Goal: Information Seeking & Learning: Learn about a topic

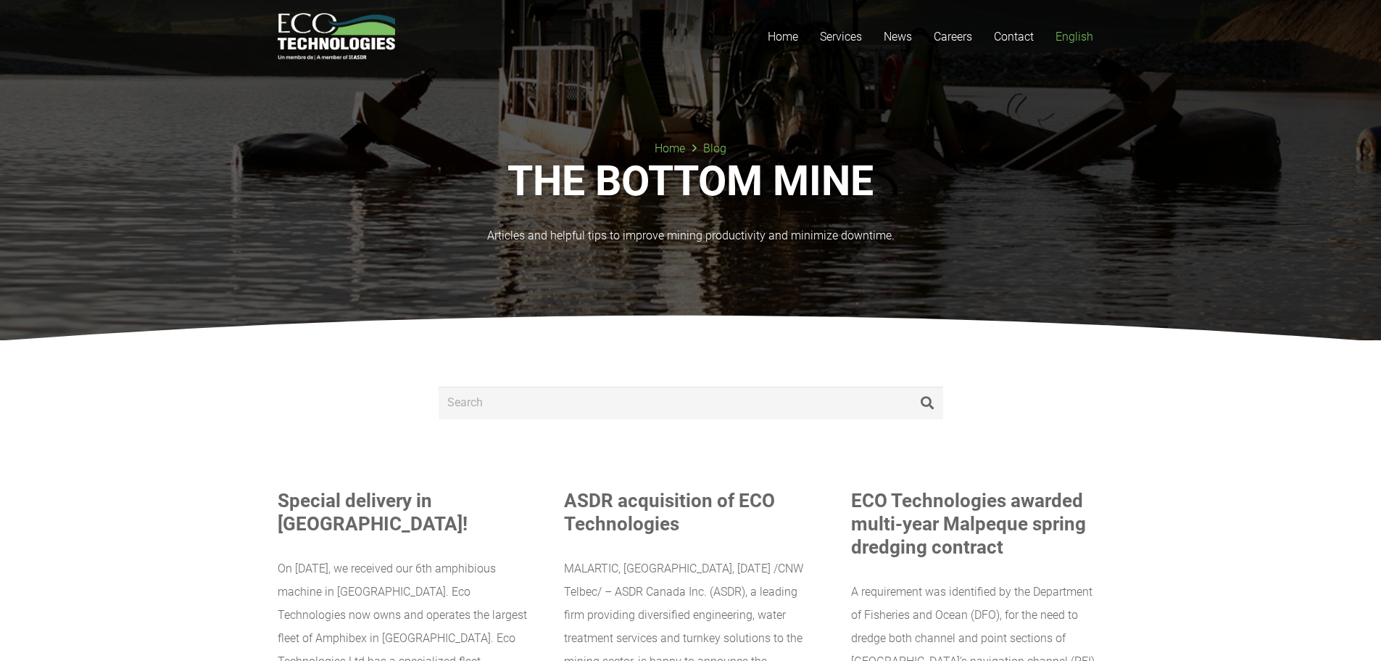
click at [1072, 36] on span "English" at bounding box center [1075, 37] width 38 height 14
click at [1077, 33] on span "English" at bounding box center [1075, 37] width 38 height 14
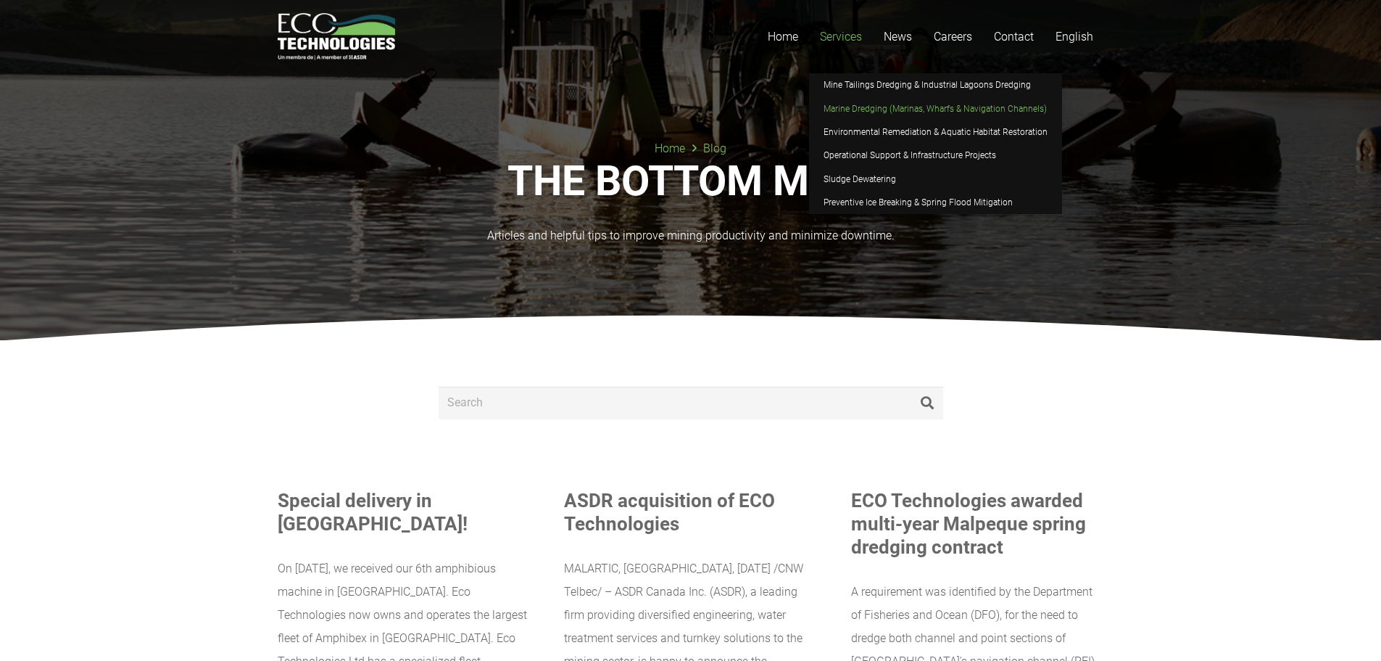
click at [882, 108] on span "Marine Dredging (Marinas, Wharfs & Navigation Channels)" at bounding box center [935, 109] width 223 height 10
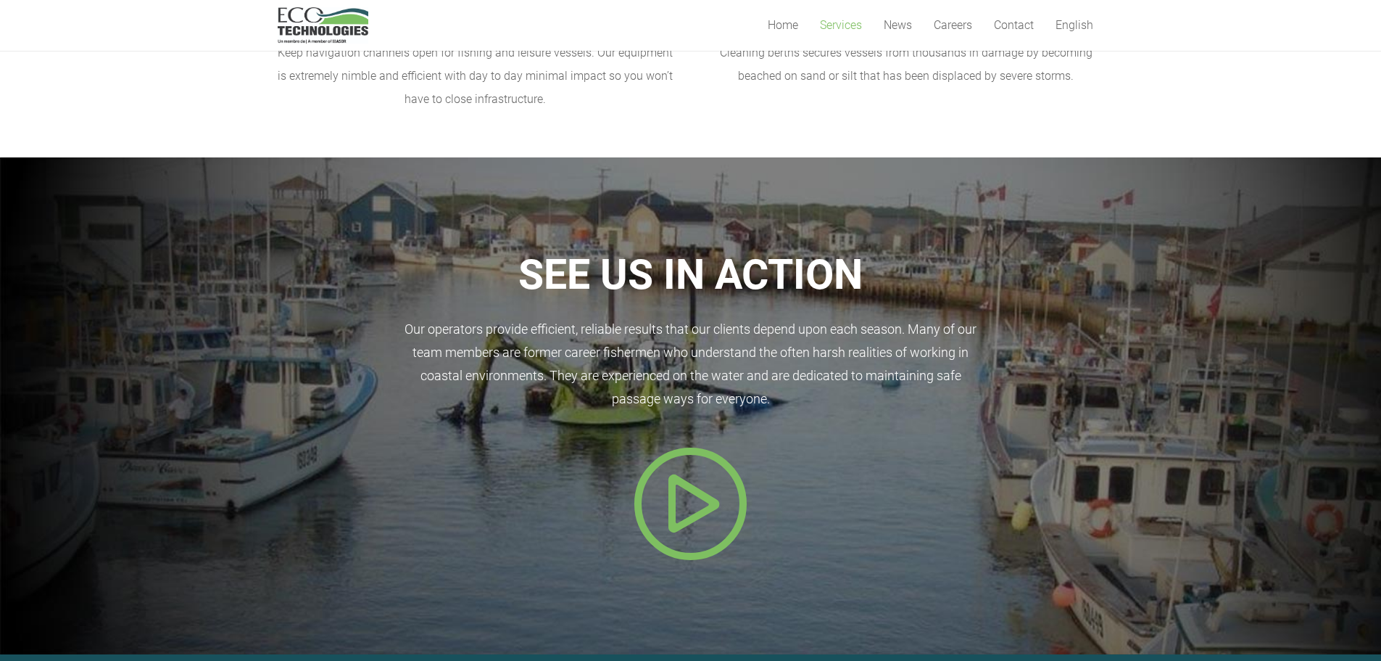
scroll to position [508, 0]
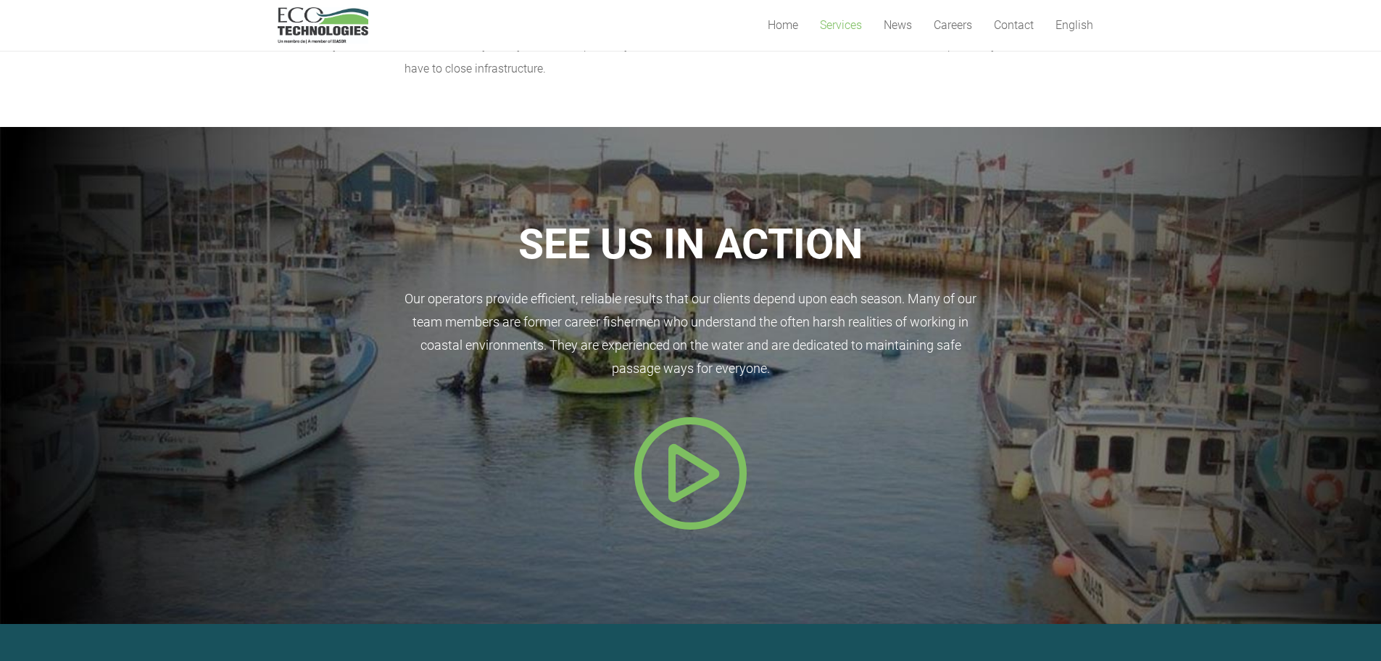
click at [682, 463] on icon "Popup" at bounding box center [691, 473] width 116 height 116
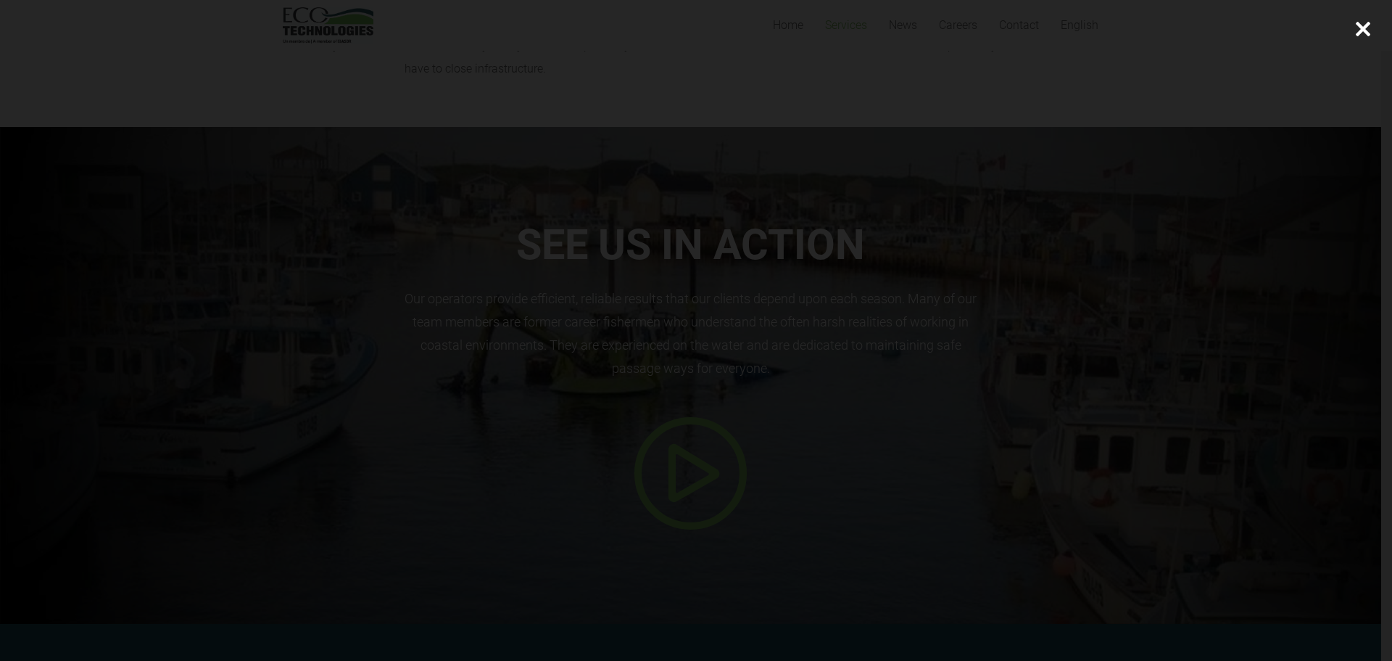
click at [1360, 28] on div at bounding box center [1363, 29] width 58 height 58
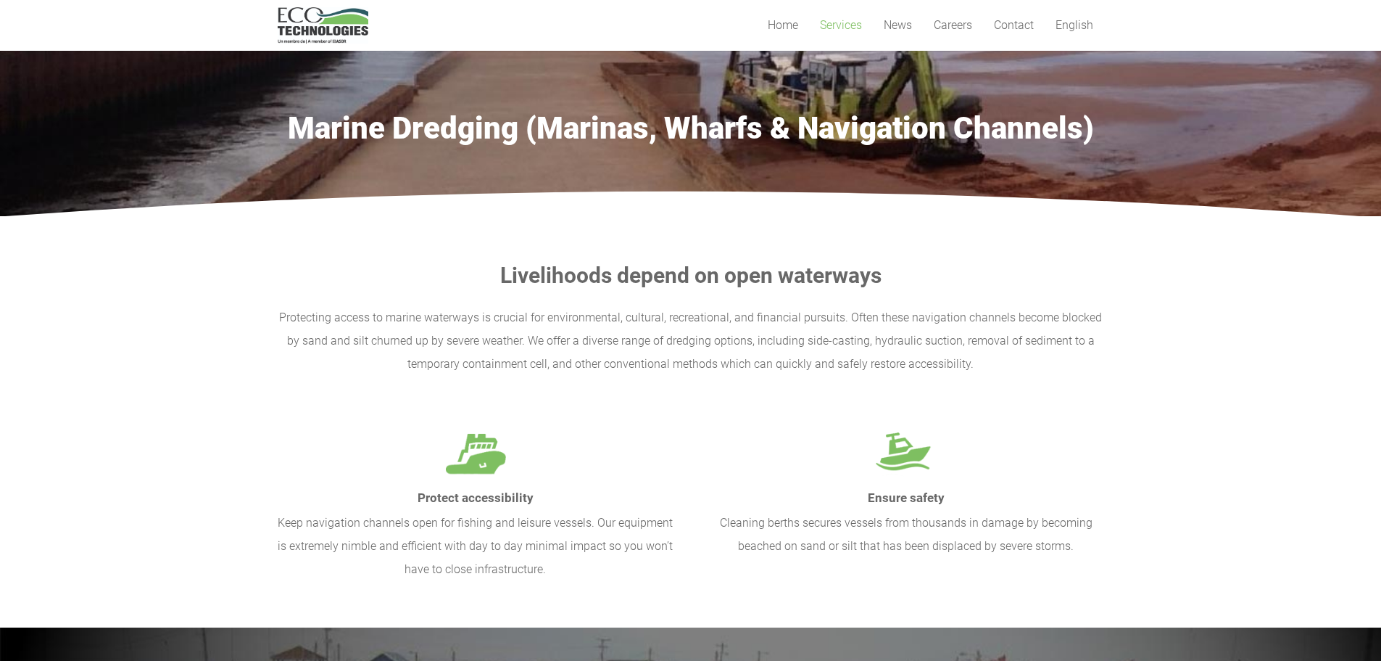
scroll to position [0, 0]
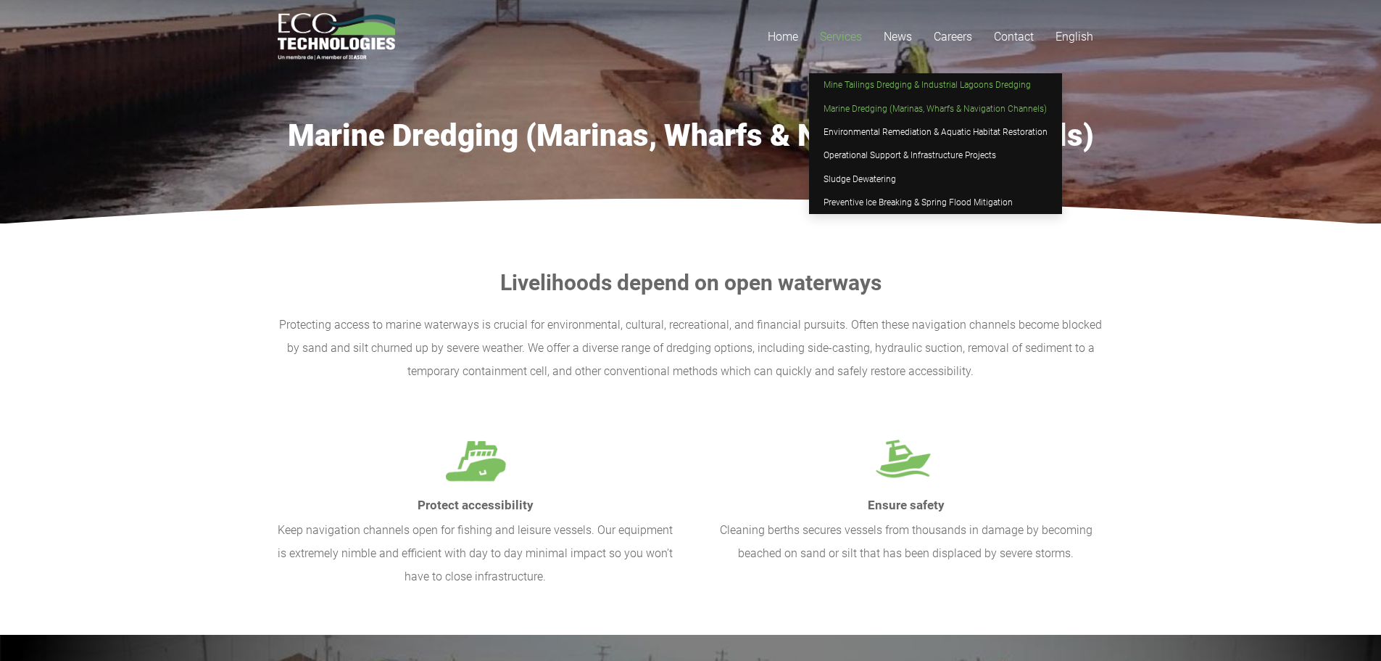
click at [873, 83] on span "Mine Tailings Dredging & Industrial Lagoons Dredging" at bounding box center [927, 85] width 207 height 10
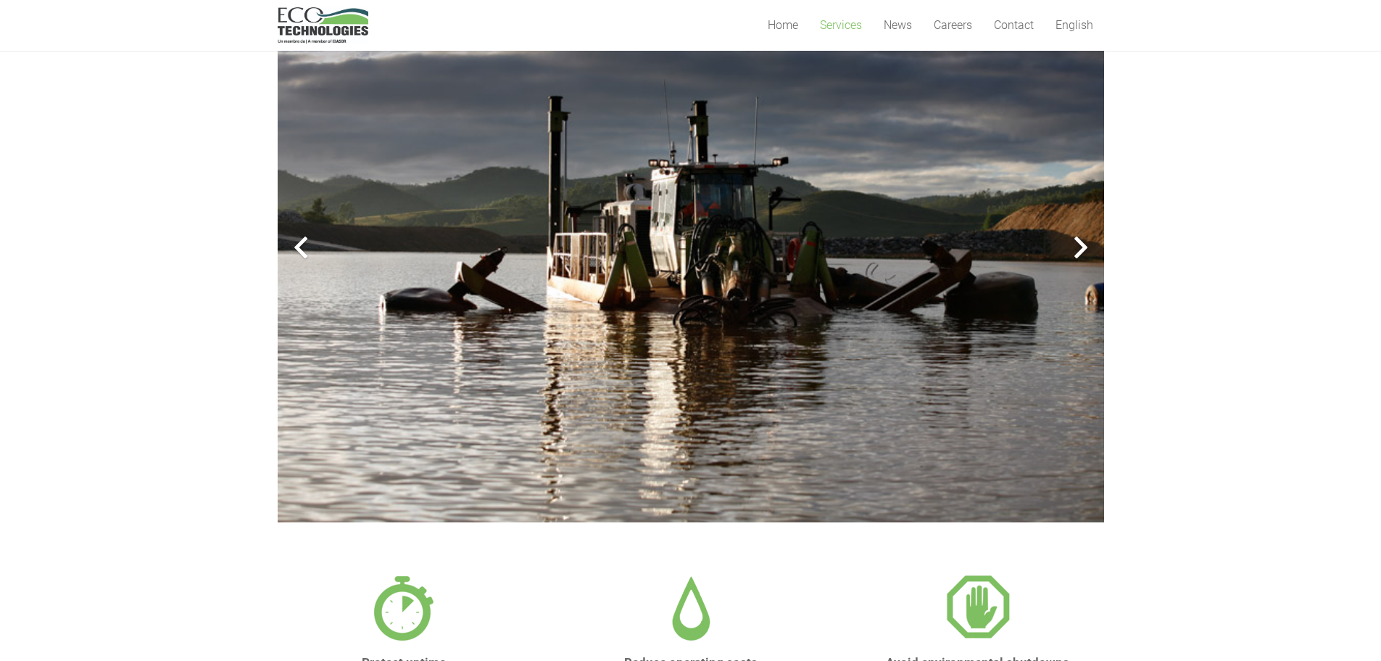
scroll to position [435, 0]
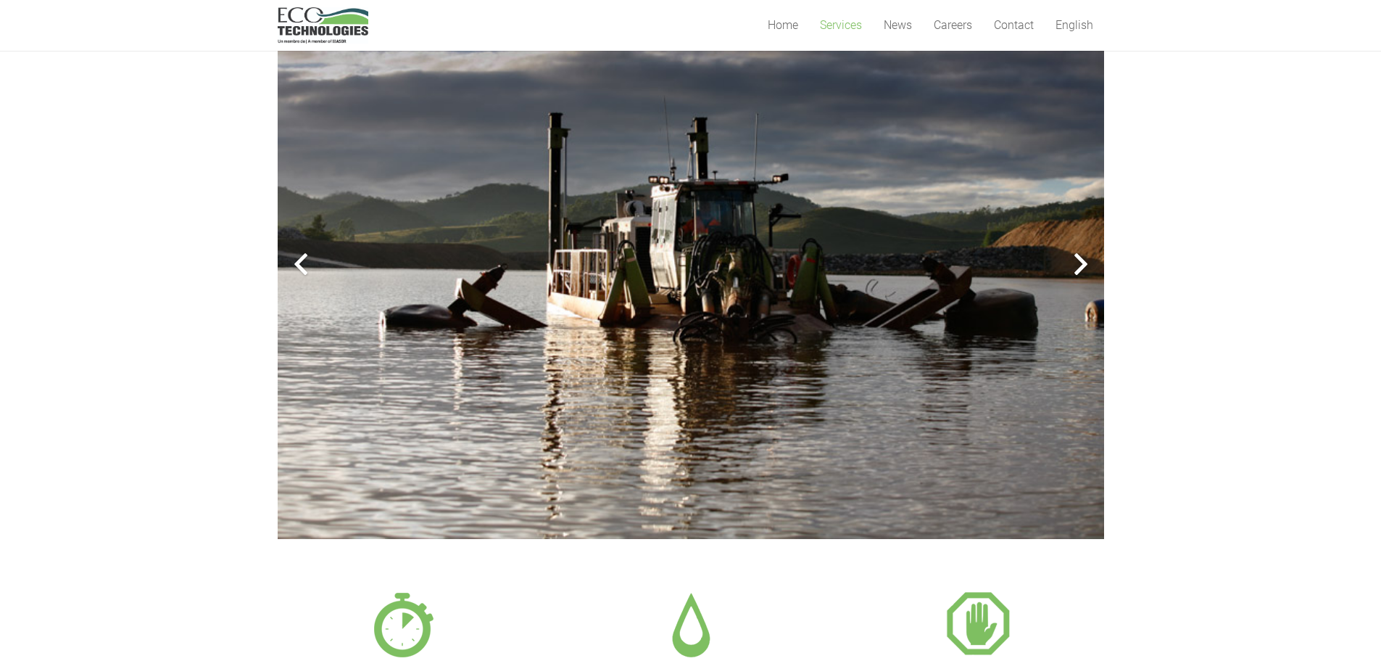
click at [1073, 267] on div at bounding box center [1081, 264] width 46 height 46
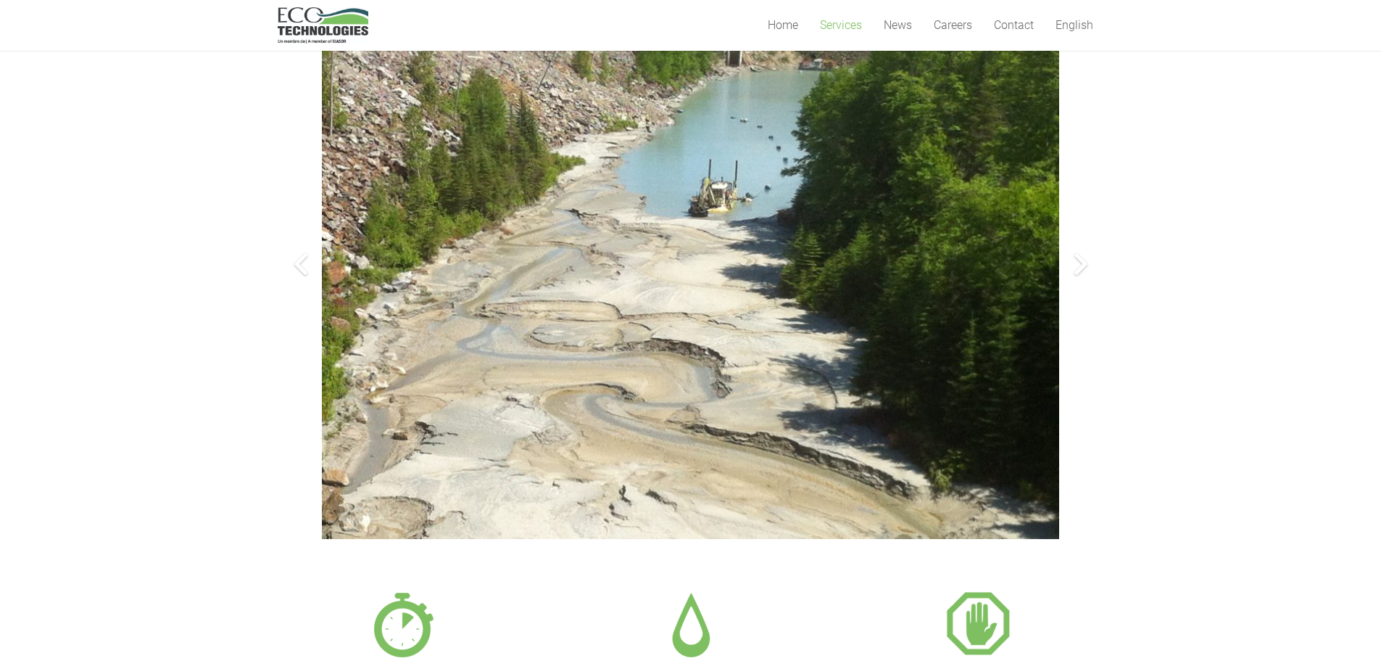
click at [1073, 267] on div at bounding box center [1081, 264] width 46 height 46
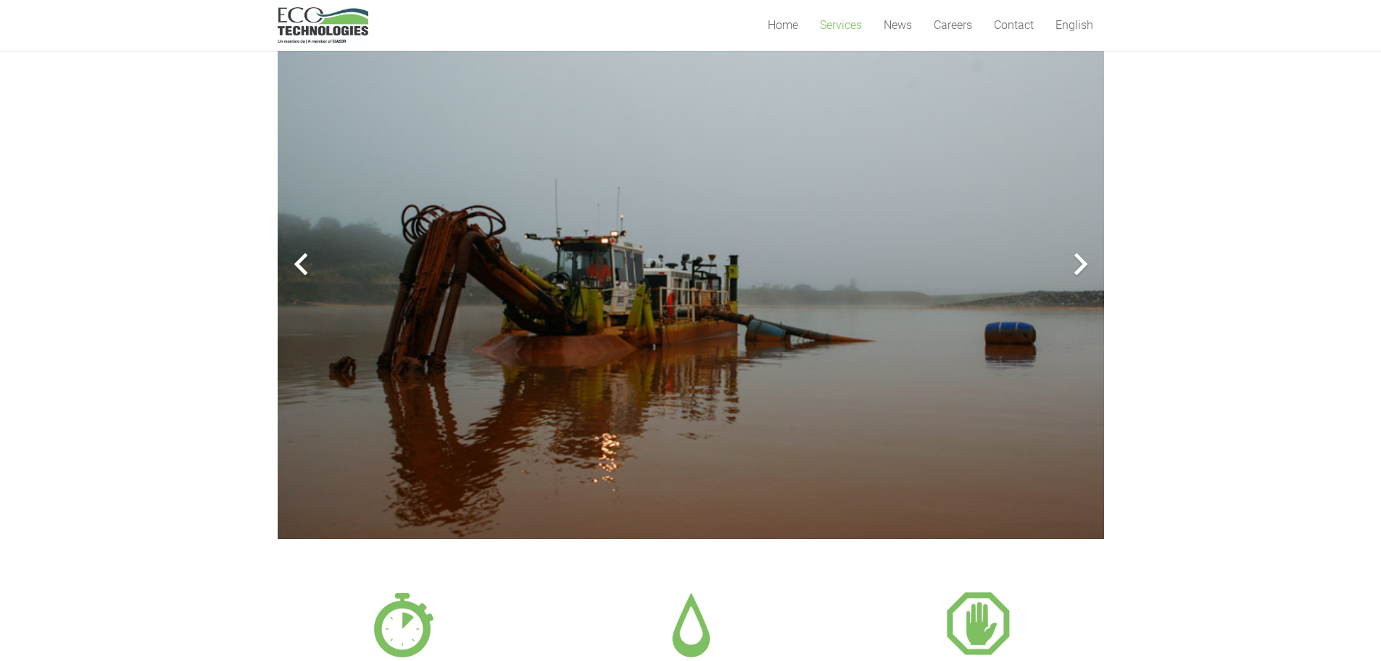
click at [1073, 267] on div at bounding box center [1081, 264] width 46 height 46
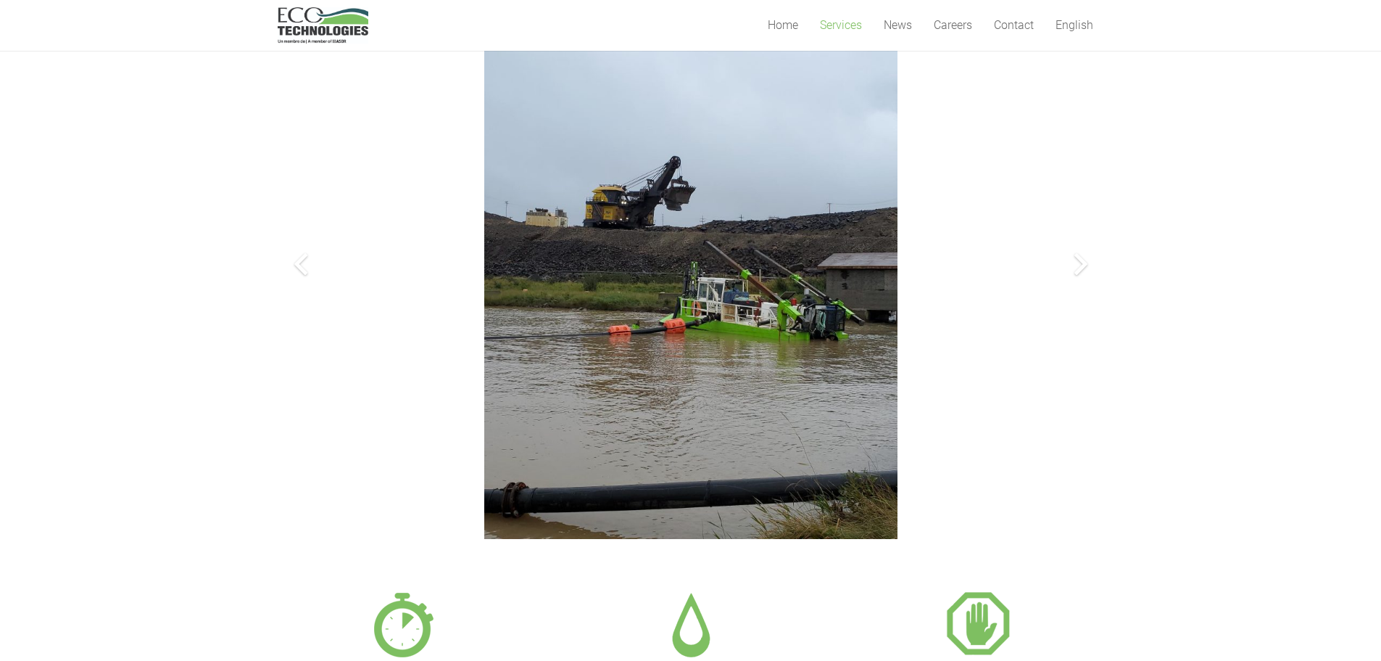
click at [1073, 267] on div at bounding box center [1081, 264] width 46 height 46
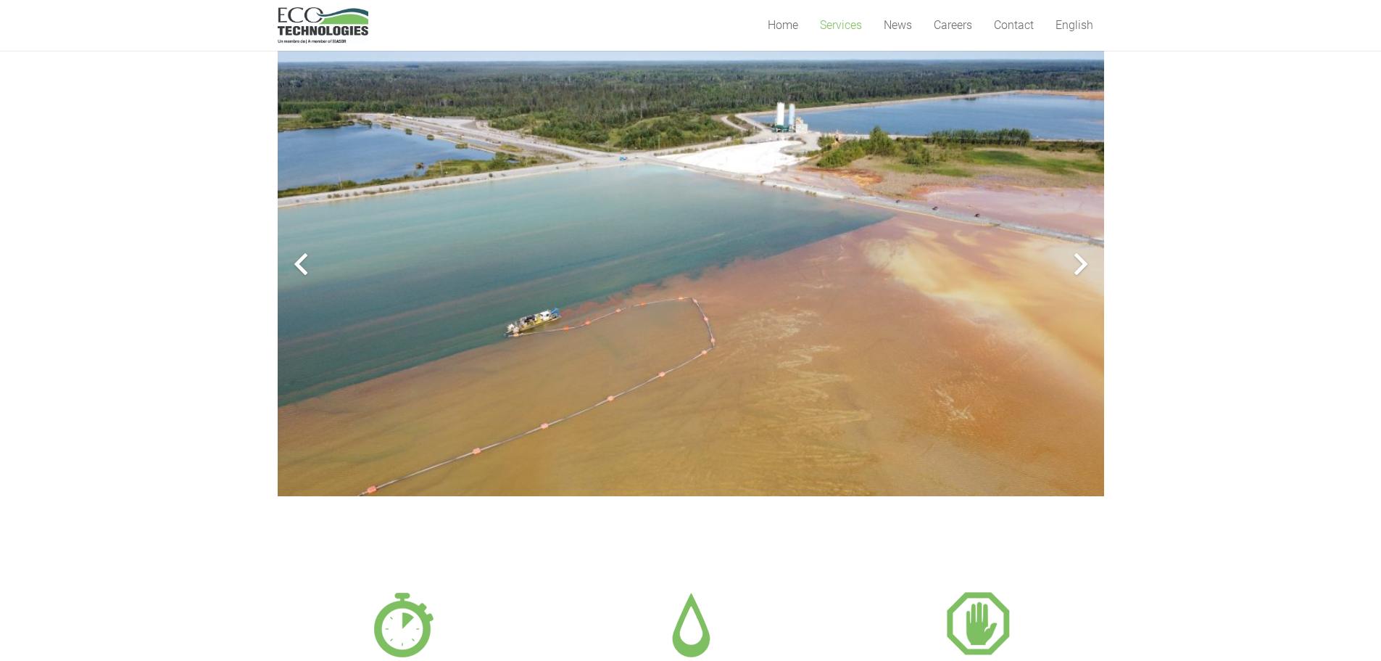
click at [1073, 267] on div at bounding box center [1081, 264] width 46 height 46
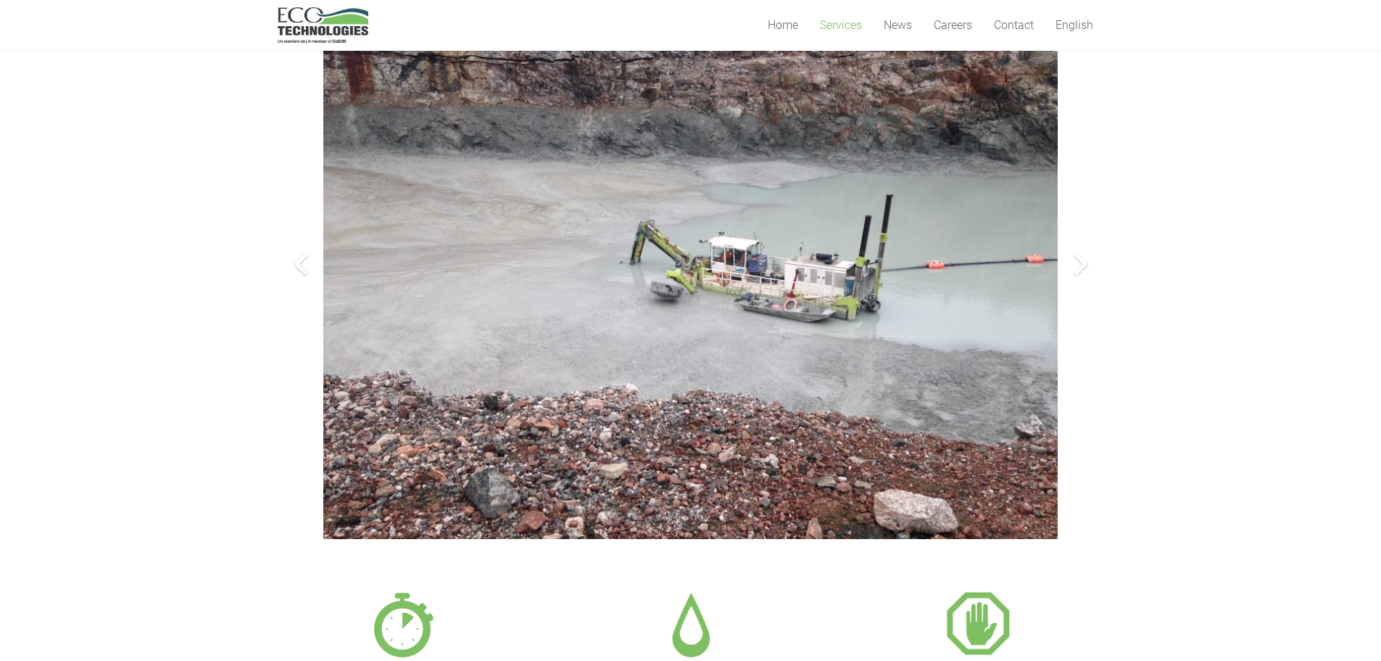
click at [1073, 267] on div at bounding box center [1081, 264] width 46 height 46
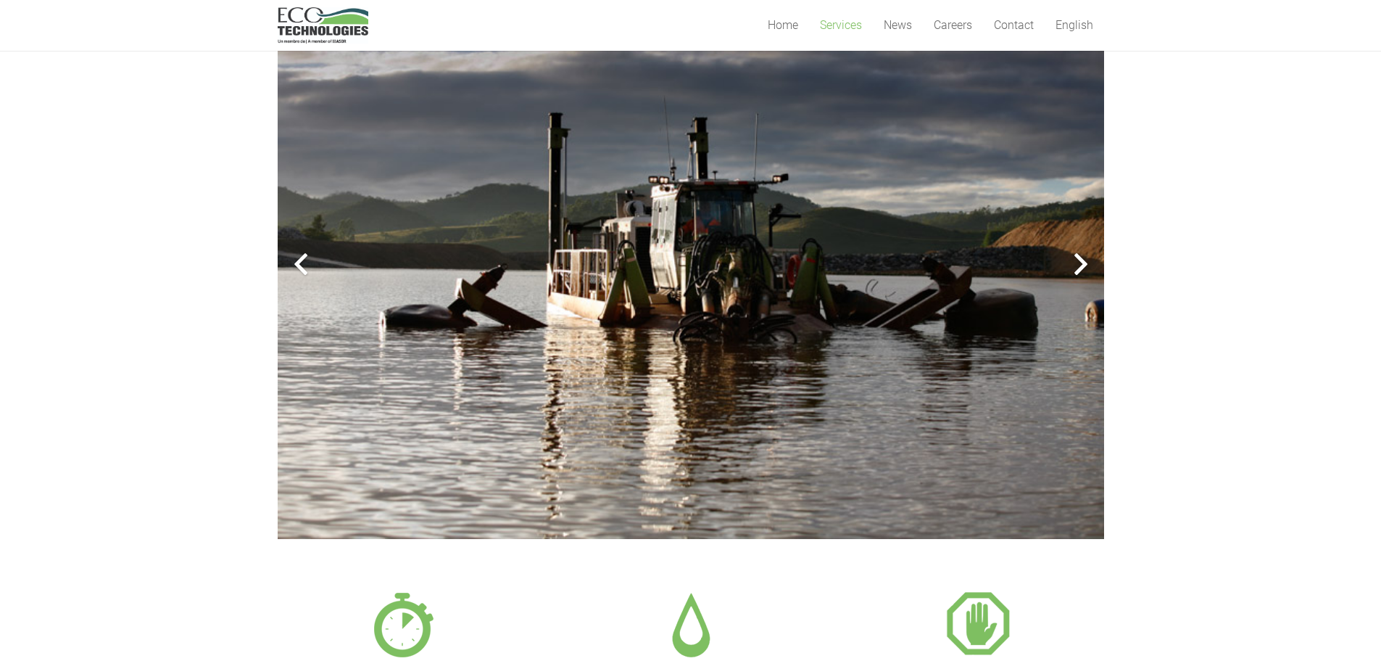
click at [1073, 267] on div at bounding box center [1081, 264] width 46 height 46
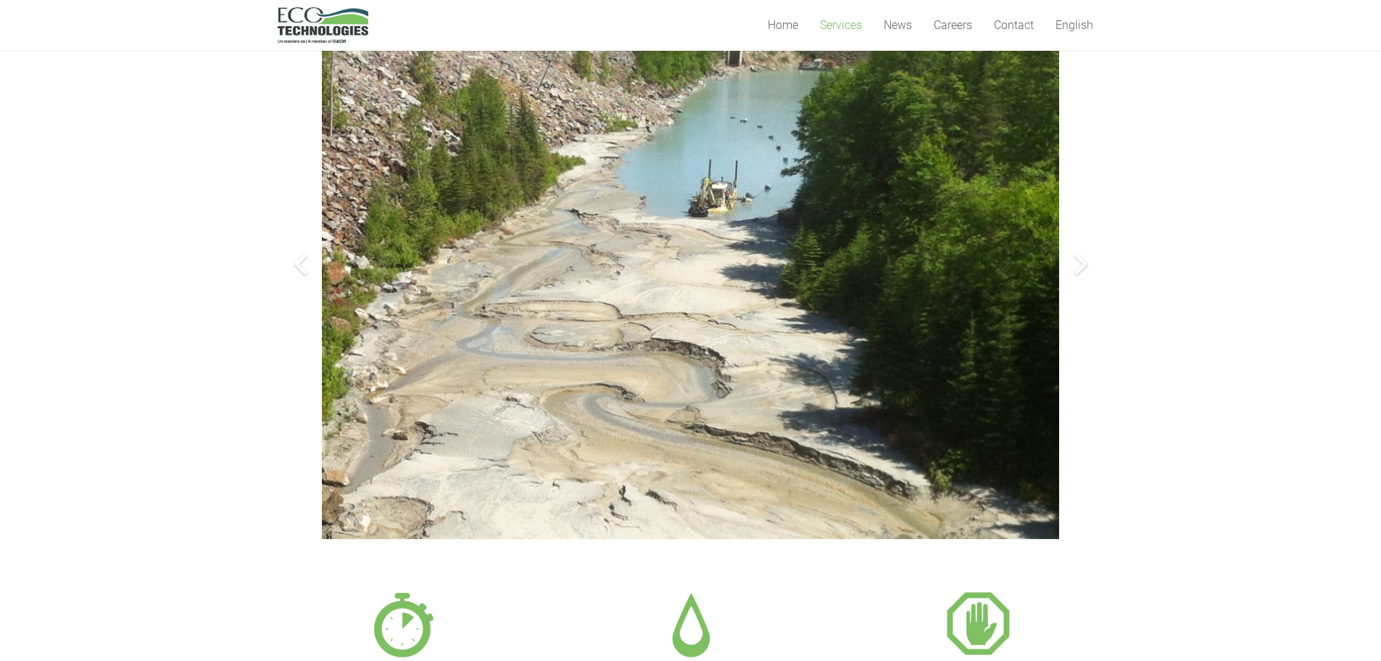
click at [1073, 267] on div at bounding box center [1081, 264] width 46 height 46
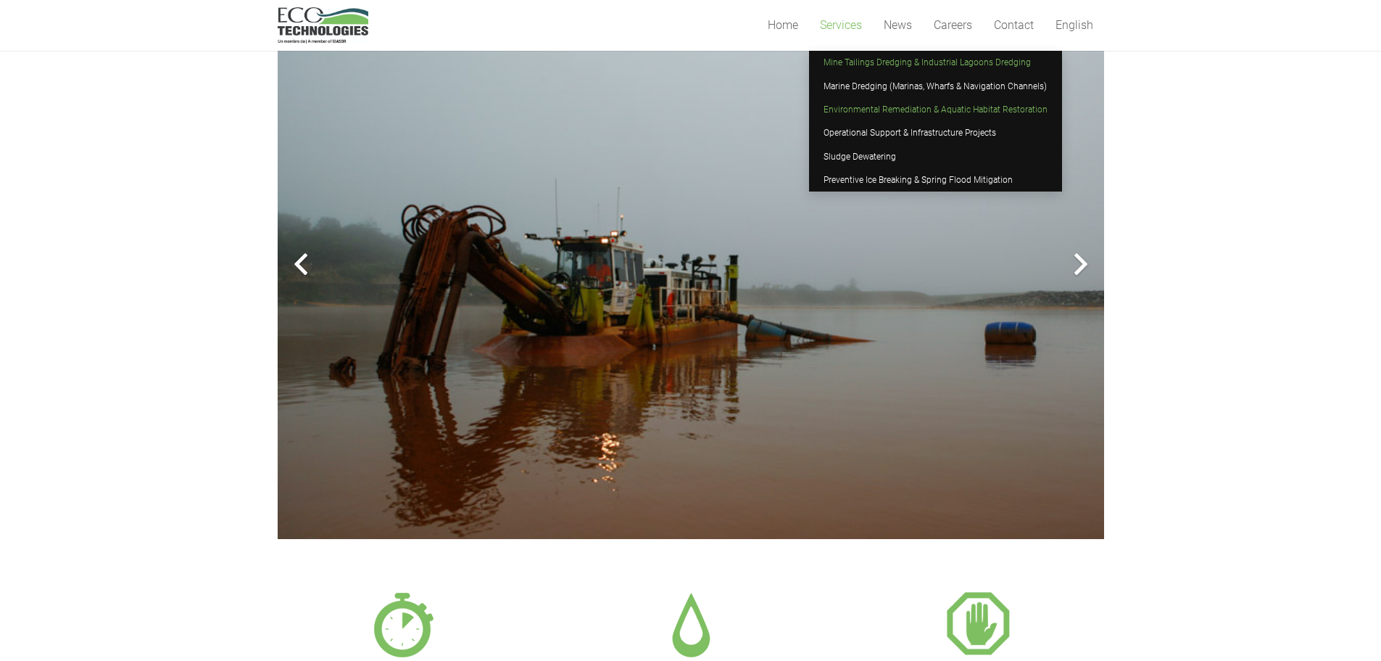
click at [852, 106] on span "Environmental Remediation & Aquatic Habitat Restoration" at bounding box center [936, 109] width 224 height 10
